Goal: Transaction & Acquisition: Purchase product/service

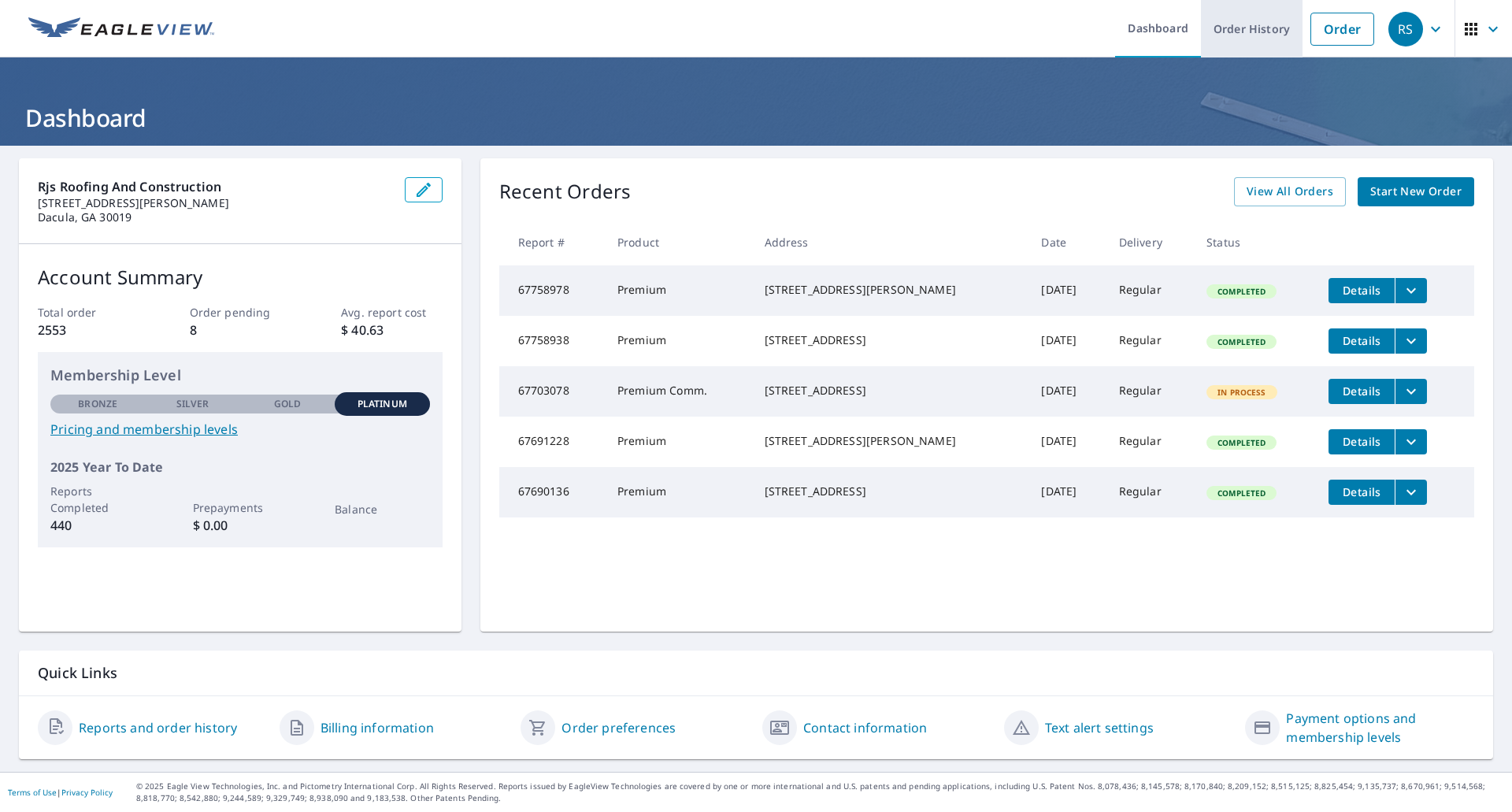
click at [1250, 32] on link "Order History" at bounding box center [1251, 29] width 102 height 58
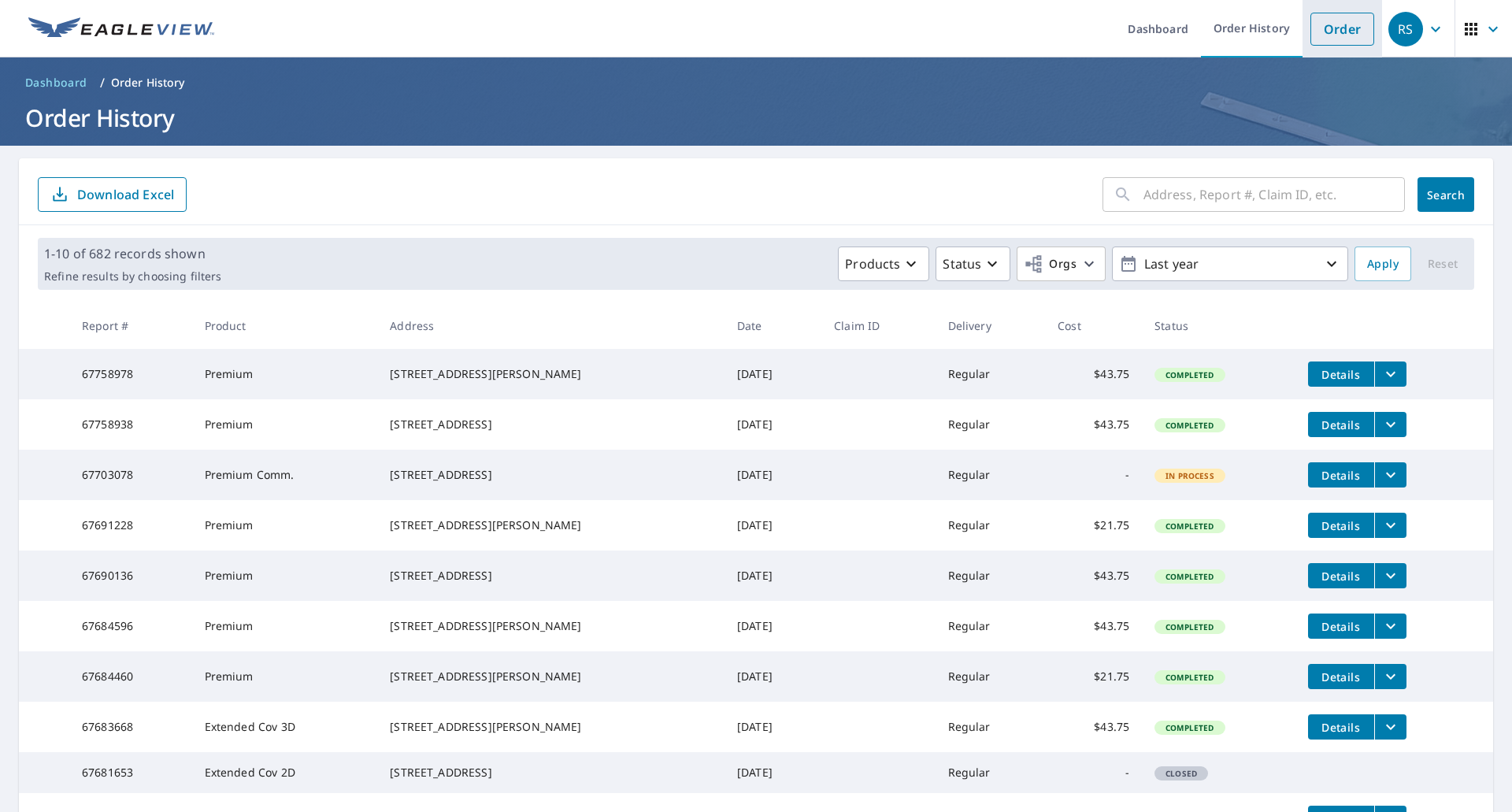
click at [1320, 31] on link "Order" at bounding box center [1341, 29] width 64 height 33
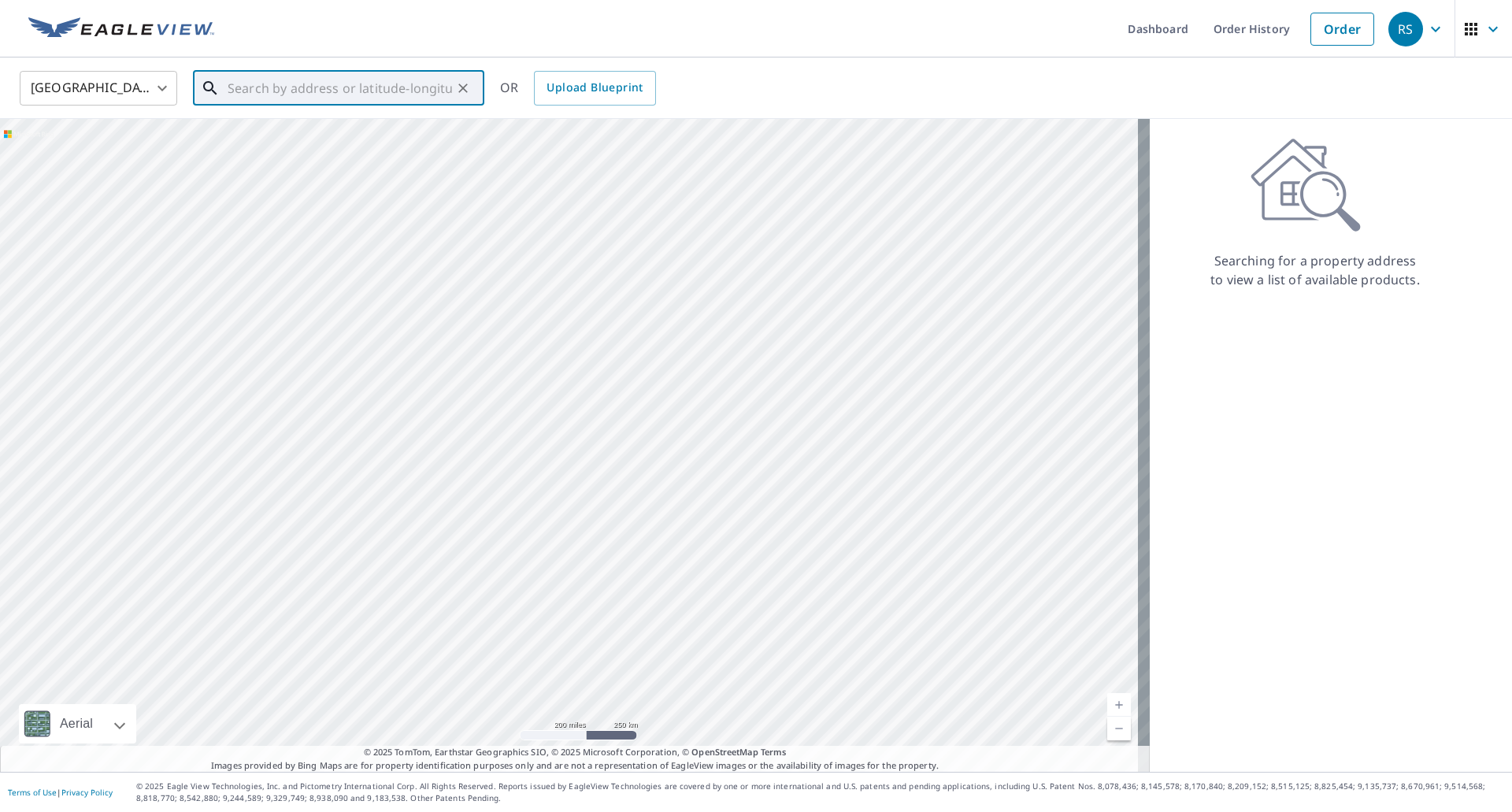
paste input "01009273990"
type input "01009273990"
drag, startPoint x: 322, startPoint y: 95, endPoint x: 187, endPoint y: 71, distance: 137.1
click at [187, 71] on div "[GEOGRAPHIC_DATA] [GEOGRAPHIC_DATA] ​ 01009273990 ​ Match not found OR Upload B…" at bounding box center [751, 87] width 1485 height 37
paste input "[STREET_ADDRESS][PERSON_NAME]"
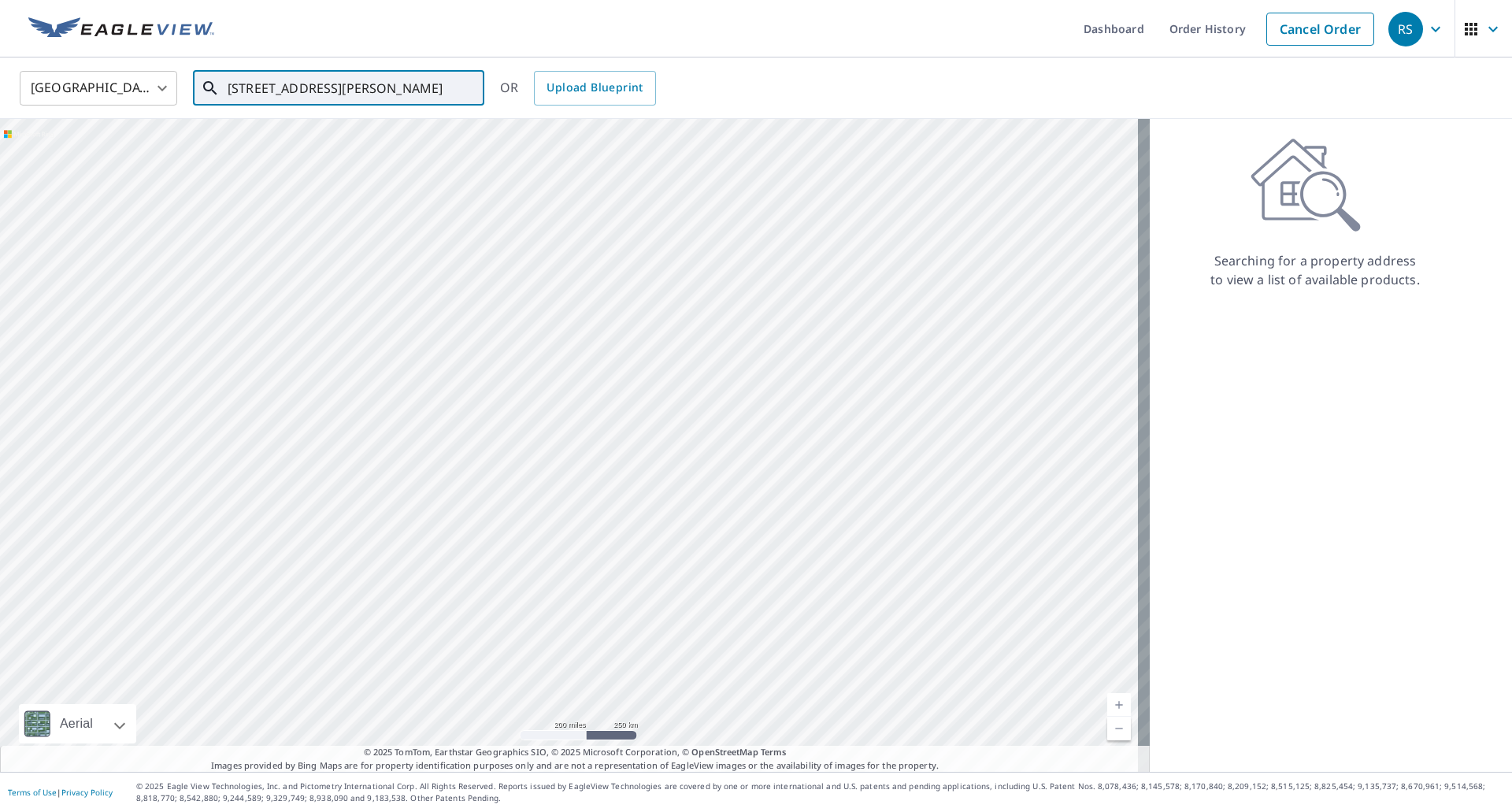
scroll to position [0, 8]
click at [319, 145] on p "[GEOGRAPHIC_DATA]" at bounding box center [348, 151] width 247 height 16
type input "[STREET_ADDRESS][PERSON_NAME]"
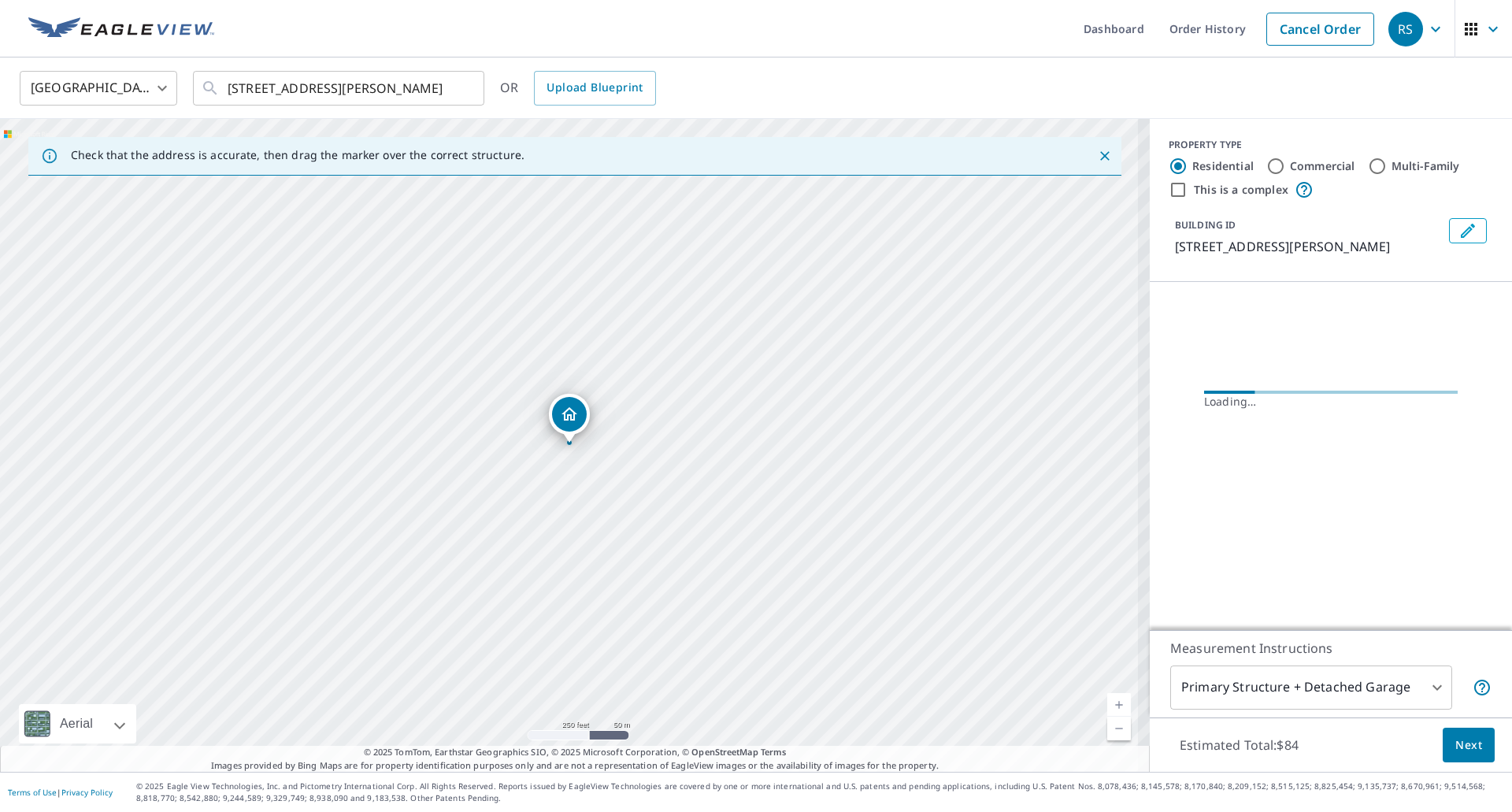
scroll to position [0, 0]
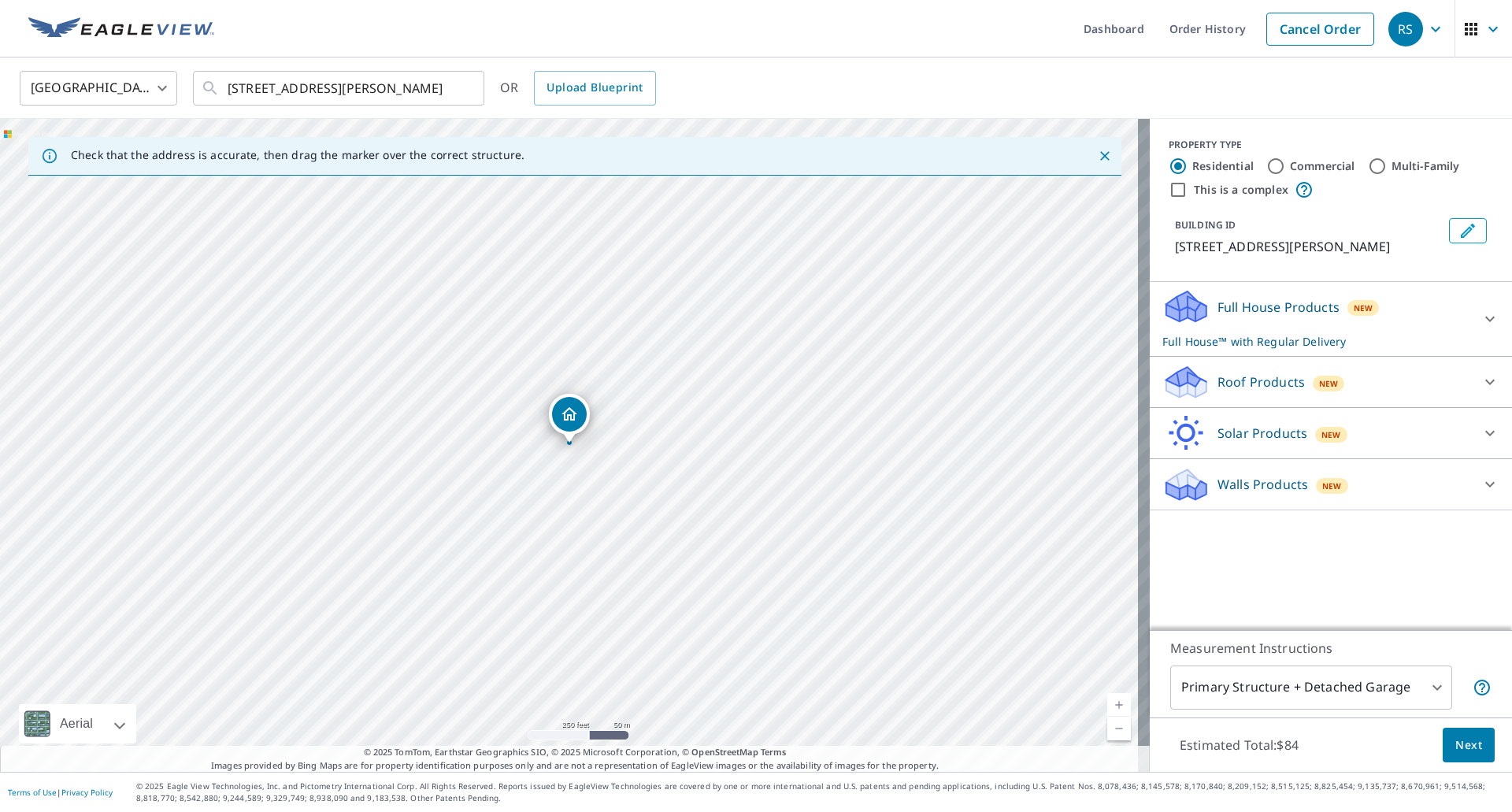
click at [1217, 384] on p "Roof Products" at bounding box center [1260, 381] width 87 height 19
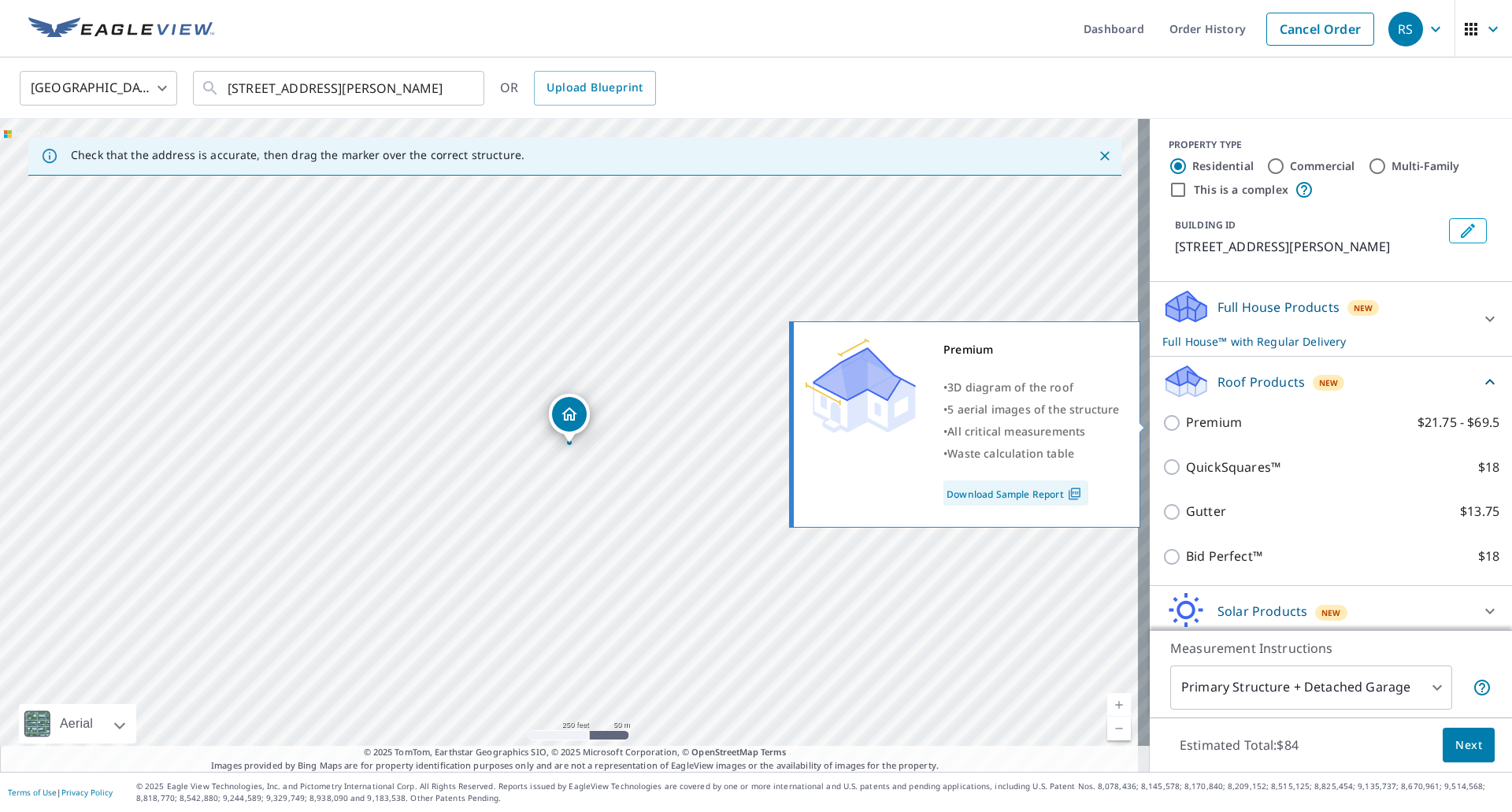
click at [1162, 428] on input "Premium $21.75 - $69.5" at bounding box center [1174, 423] width 23 height 19
checkbox input "true"
checkbox input "false"
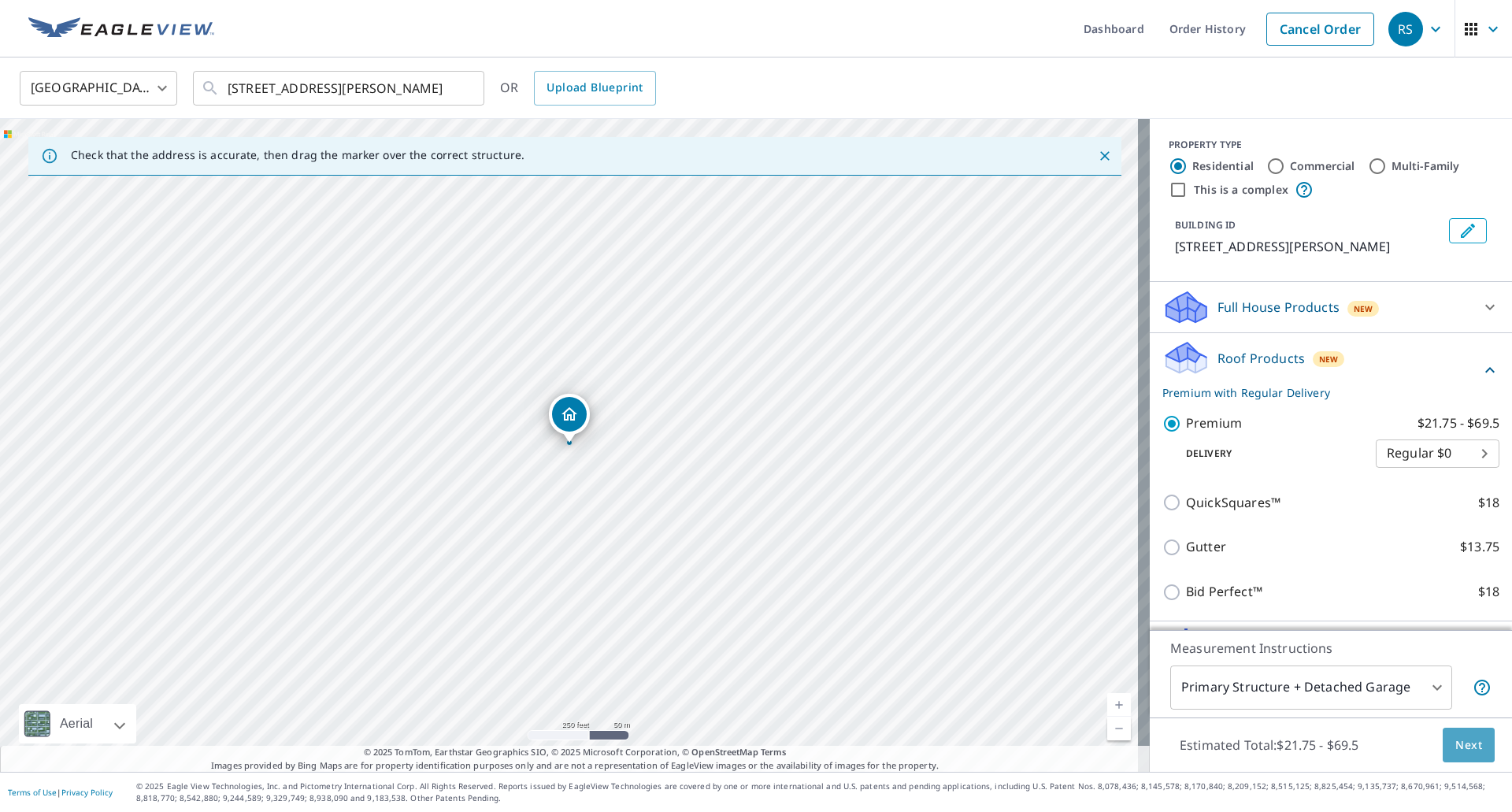
click at [1457, 739] on span "Next" at bounding box center [1468, 745] width 27 height 20
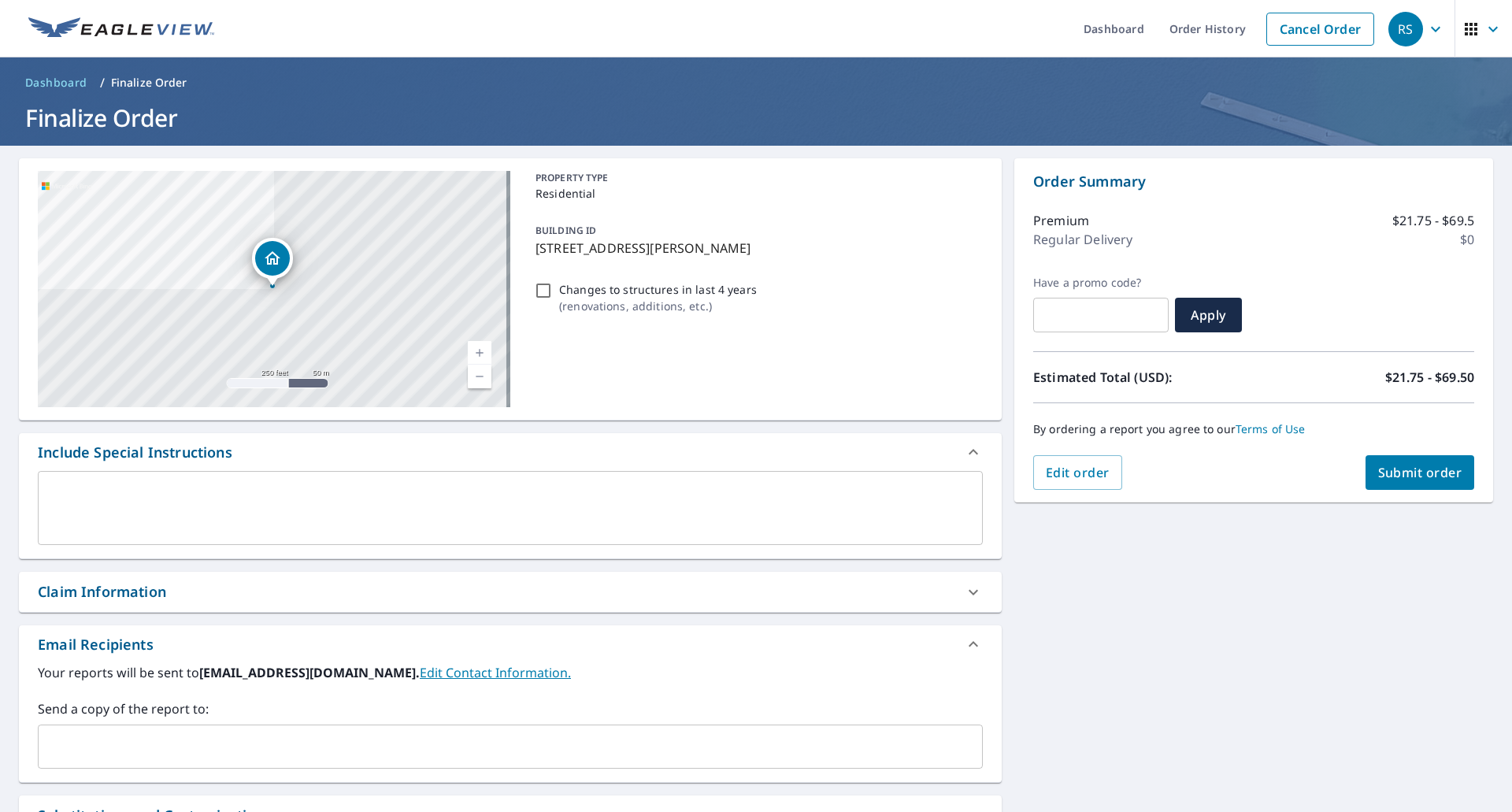
click at [1404, 476] on span "Submit order" at bounding box center [1420, 472] width 84 height 17
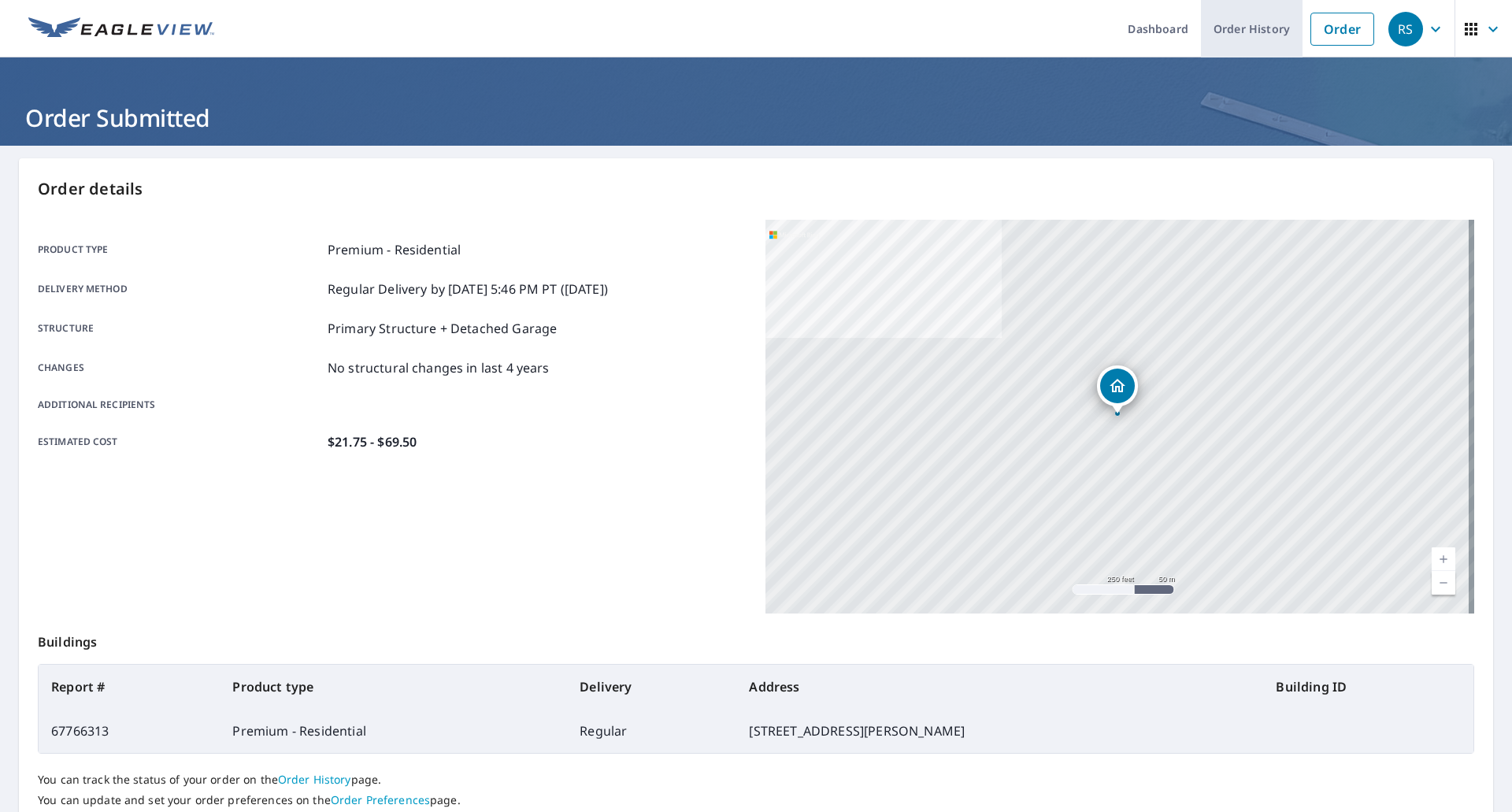
click at [1245, 29] on link "Order History" at bounding box center [1251, 29] width 102 height 58
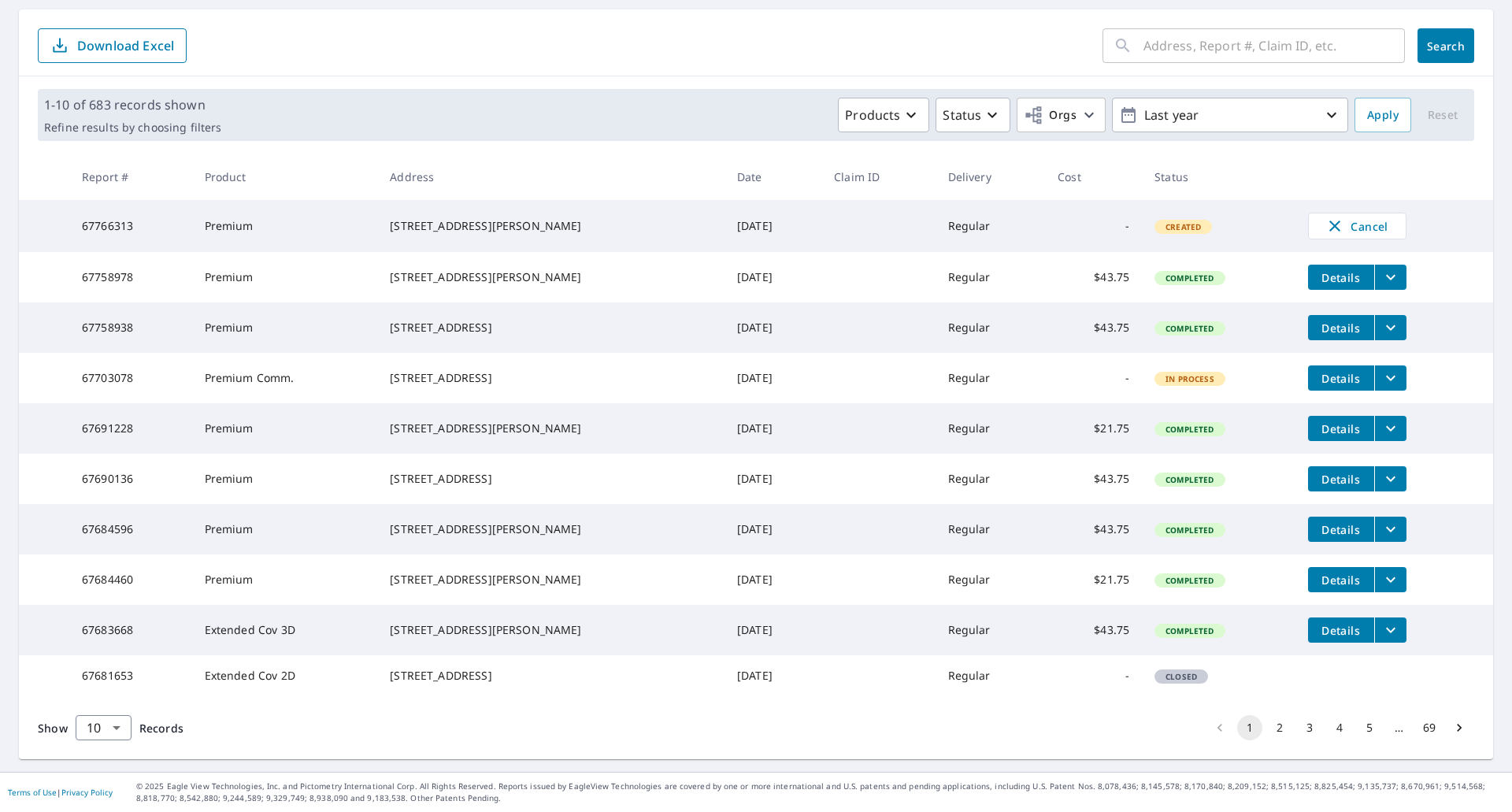
scroll to position [219, 0]
click at [1269, 728] on button "2" at bounding box center [1279, 727] width 25 height 25
